Goal: Use online tool/utility: Utilize a website feature to perform a specific function

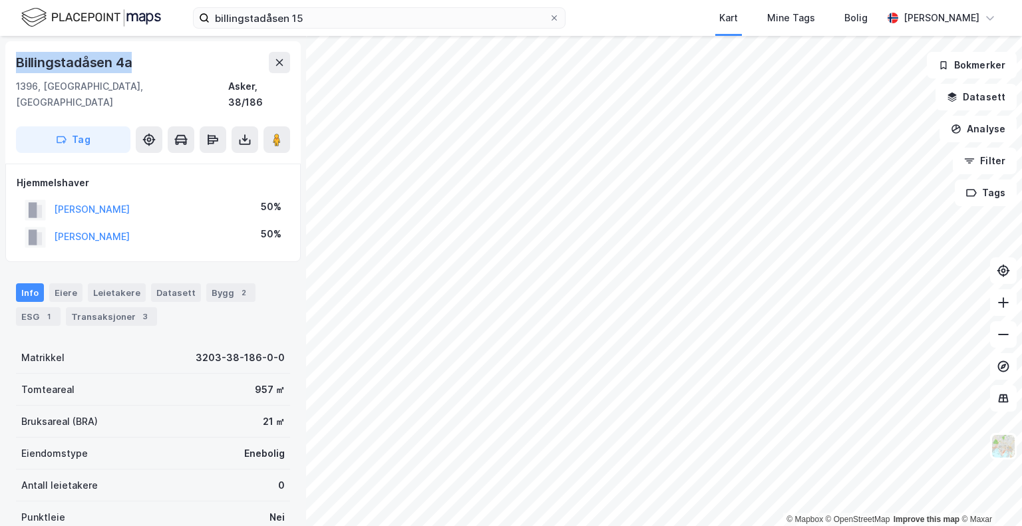
drag, startPoint x: 133, startPoint y: 61, endPoint x: 0, endPoint y: 63, distance: 133.0
click at [0, 63] on div "Billingstadåsen 4a 1396, [GEOGRAPHIC_DATA], [GEOGRAPHIC_DATA] Asker, 38/186 Tag…" at bounding box center [153, 281] width 306 height 490
copy div "Billingstadåsen 4a"
click at [984, 132] on button "Analyse" at bounding box center [977, 129] width 77 height 27
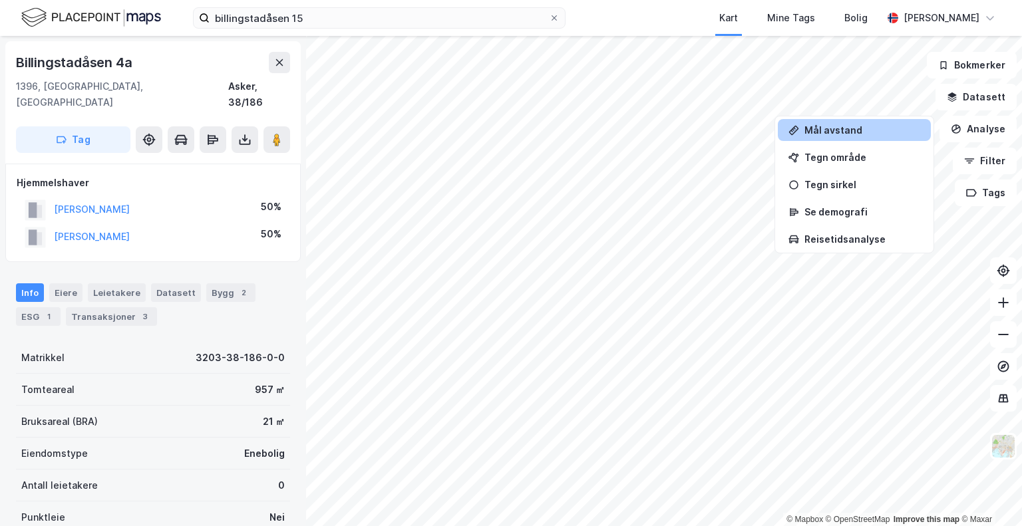
click at [854, 138] on div "Mål avstand" at bounding box center [854, 130] width 153 height 22
